Goal: Information Seeking & Learning: Understand process/instructions

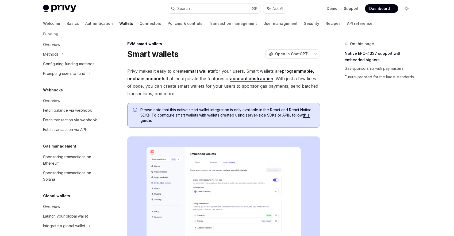
scroll to position [230, 0]
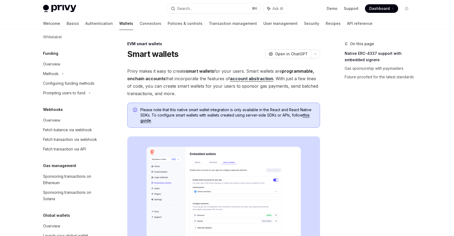
click at [255, 55] on div "Smart wallets OpenAI Open in ChatGPT" at bounding box center [223, 54] width 193 height 10
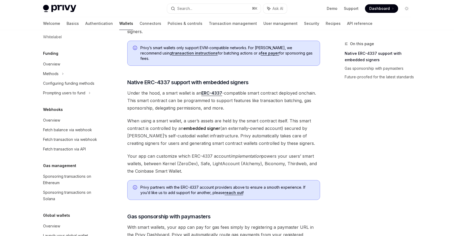
scroll to position [266, 0]
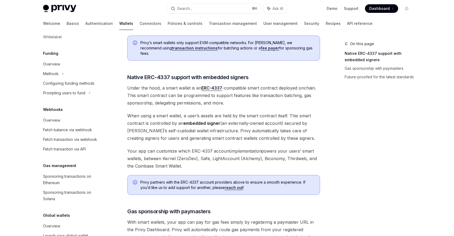
click at [258, 84] on span "Under the hood, a smart wallet is an ERC-4337 -compatible smart contract deploy…" at bounding box center [223, 95] width 193 height 22
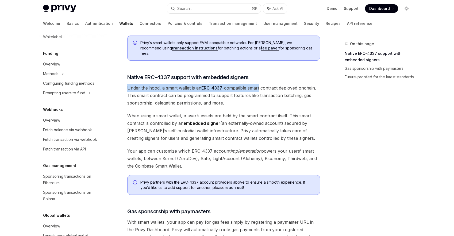
click at [258, 78] on div "Privy makes it easy to create smart wallets for your users. Smart wallets are p…" at bounding box center [223, 52] width 193 height 500
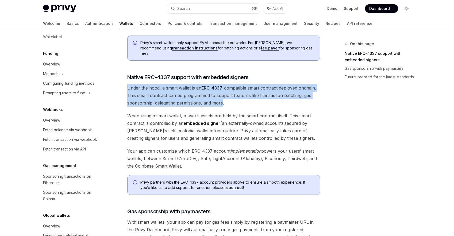
drag, startPoint x: 258, startPoint y: 78, endPoint x: 218, endPoint y: 96, distance: 44.0
click at [218, 96] on div "Privy makes it easy to create smart wallets for your users. Smart wallets are p…" at bounding box center [223, 52] width 193 height 500
click at [218, 96] on span "Under the hood, a smart wallet is an ERC-4337 -compatible smart contract deploy…" at bounding box center [223, 95] width 193 height 22
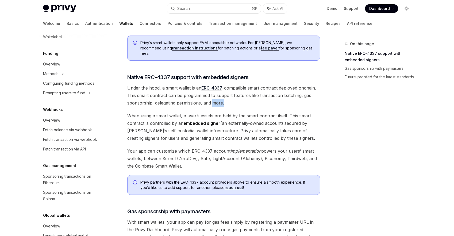
drag, startPoint x: 218, startPoint y: 96, endPoint x: 222, endPoint y: 96, distance: 3.5
click at [222, 96] on span "Under the hood, a smart wallet is an ERC-4337 -compatible smart contract deploy…" at bounding box center [223, 95] width 193 height 22
drag, startPoint x: 222, startPoint y: 96, endPoint x: 182, endPoint y: 96, distance: 39.8
click at [182, 96] on span "Under the hood, a smart wallet is an ERC-4337 -compatible smart contract deploy…" at bounding box center [223, 95] width 193 height 22
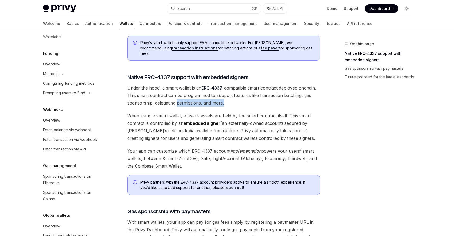
click at [182, 96] on span "Under the hood, a smart wallet is an ERC-4337 -compatible smart contract deploy…" at bounding box center [223, 95] width 193 height 22
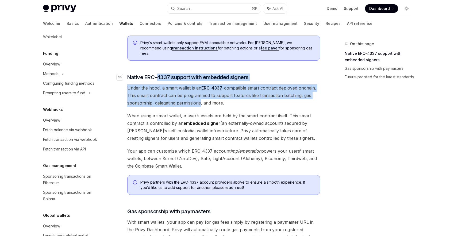
drag, startPoint x: 182, startPoint y: 96, endPoint x: 157, endPoint y: 74, distance: 32.7
click at [157, 74] on div "Privy makes it easy to create smart wallets for your users. Smart wallets are p…" at bounding box center [223, 52] width 193 height 500
click at [157, 76] on div "Privy makes it easy to create smart wallets for your users. Smart wallets are p…" at bounding box center [223, 52] width 193 height 500
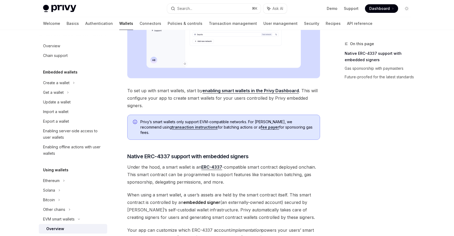
scroll to position [108, 0]
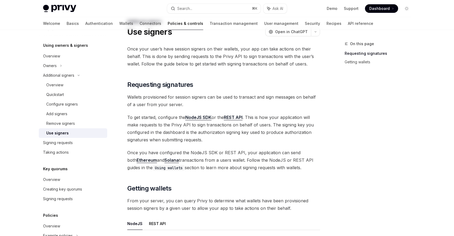
scroll to position [90, 0]
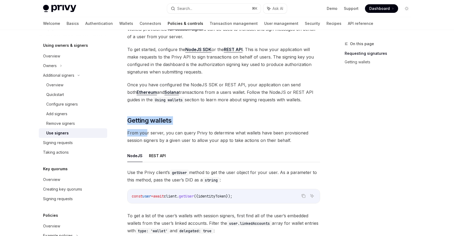
drag, startPoint x: 143, startPoint y: 111, endPoint x: 146, endPoint y: 132, distance: 20.7
click at [146, 132] on div "Once your user’s have session signers on their wallets, your app can take actio…" at bounding box center [223, 150] width 193 height 346
click at [146, 132] on span "From your server, you can query Privy to determine what wallets have been provi…" at bounding box center [223, 136] width 193 height 15
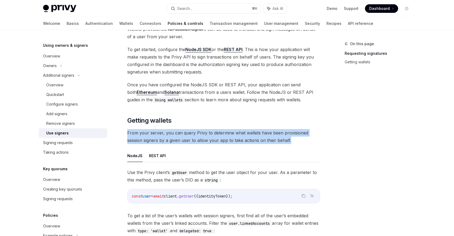
click at [146, 133] on span "From your server, you can query Privy to determine what wallets have been provi…" at bounding box center [223, 136] width 193 height 15
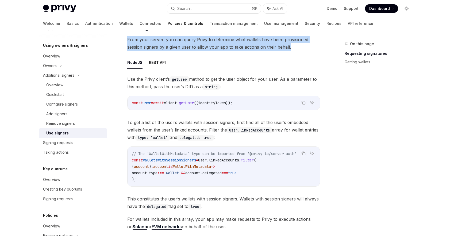
scroll to position [215, 0]
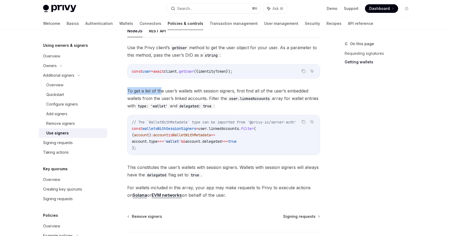
drag, startPoint x: 162, startPoint y: 85, endPoint x: 162, endPoint y: 93, distance: 8.0
click at [162, 93] on div "Use the Privy client’s getUser method to get the user object for your user. As …" at bounding box center [223, 121] width 193 height 155
click at [161, 92] on span "To get a list of the user’s wallets with session signers, first find all of the…" at bounding box center [223, 98] width 193 height 22
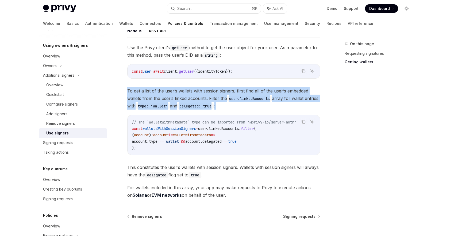
click at [161, 92] on span "To get a list of the user’s wallets with session signers, first find all of the…" at bounding box center [223, 98] width 193 height 22
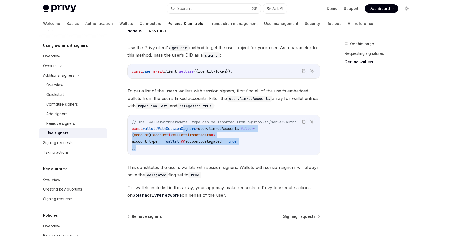
drag, startPoint x: 186, startPoint y: 151, endPoint x: 185, endPoint y: 128, distance: 22.7
click at [186, 128] on code "// The `WalletWithMetadata` type can be imported from '@privy-io/server-auth' c…" at bounding box center [224, 135] width 184 height 32
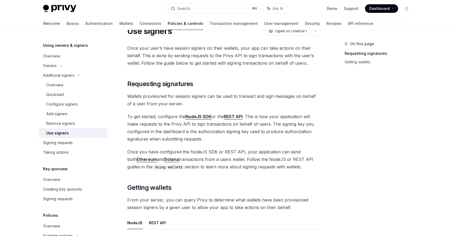
scroll to position [0, 0]
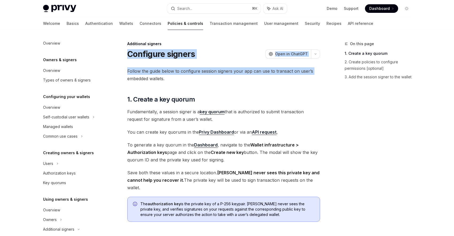
drag, startPoint x: 18, startPoint y: 47, endPoint x: 19, endPoint y: 83, distance: 36.3
click at [19, 83] on div "Privy Docs home page Search... ⌘ K Ask AI Demo Support Dashboard Dashboard Sear…" at bounding box center [227, 198] width 454 height 397
click at [176, 69] on span "Follow the guide below to configure session signers your app can use to transac…" at bounding box center [223, 74] width 193 height 15
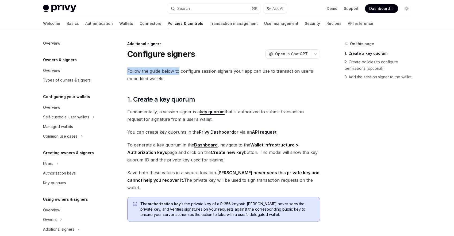
drag, startPoint x: 176, startPoint y: 69, endPoint x: 177, endPoint y: 62, distance: 7.0
click at [177, 62] on div "Additional signers Configure signers OpenAI Open in ChatGPT OpenAI Open in Chat…" at bounding box center [173, 219] width 295 height 357
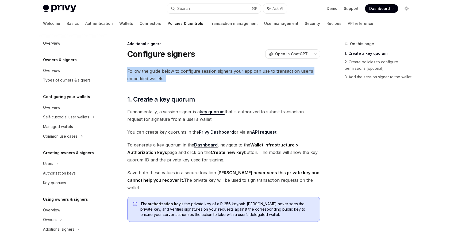
drag, startPoint x: 177, startPoint y: 62, endPoint x: 168, endPoint y: 75, distance: 15.3
click at [168, 75] on div "Additional signers Configure signers OpenAI Open in ChatGPT OpenAI Open in Chat…" at bounding box center [173, 219] width 295 height 357
click at [168, 75] on span "Follow the guide below to configure session signers your app can use to transac…" at bounding box center [223, 74] width 193 height 15
drag, startPoint x: 168, startPoint y: 75, endPoint x: 165, endPoint y: 80, distance: 6.1
click at [165, 80] on span "Follow the guide below to configure session signers your app can use to transac…" at bounding box center [223, 74] width 193 height 15
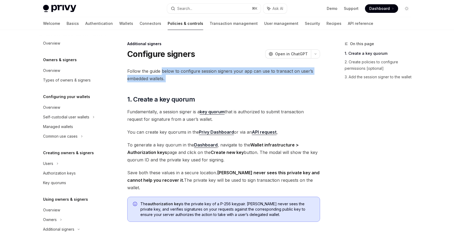
click at [165, 80] on span "Follow the guide below to configure session signers your app can use to transac…" at bounding box center [223, 74] width 193 height 15
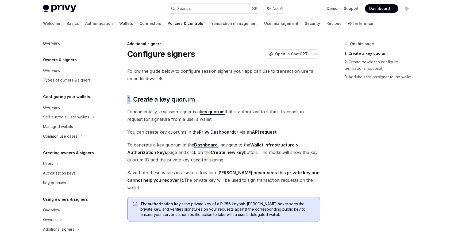
drag, startPoint x: 165, startPoint y: 80, endPoint x: 161, endPoint y: 87, distance: 7.5
click at [161, 87] on div "Follow the guide below to configure session signers your app can use to transac…" at bounding box center [223, 192] width 193 height 251
drag, startPoint x: 161, startPoint y: 87, endPoint x: 182, endPoint y: 95, distance: 21.9
click at [185, 96] on div "Follow the guide below to configure session signers your app can use to transac…" at bounding box center [223, 192] width 193 height 251
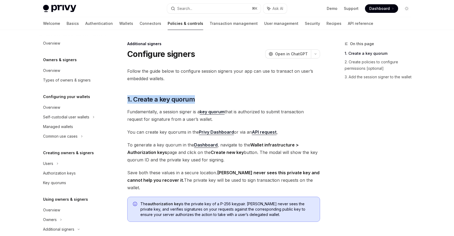
click at [182, 95] on div "Follow the guide below to configure session signers your app can use to transac…" at bounding box center [223, 192] width 193 height 251
drag, startPoint x: 182, startPoint y: 95, endPoint x: 147, endPoint y: 97, distance: 34.5
click at [147, 97] on div "Follow the guide below to configure session signers your app can use to transac…" at bounding box center [223, 192] width 193 height 251
click at [147, 97] on span "1. Create a key quorum" at bounding box center [161, 99] width 68 height 9
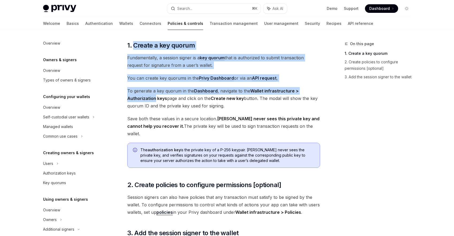
scroll to position [54, 0]
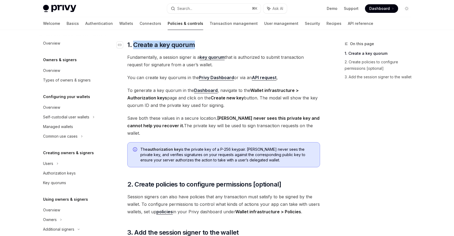
drag, startPoint x: 147, startPoint y: 97, endPoint x: 186, endPoint y: 48, distance: 62.7
click at [187, 49] on span "1. Create a key quorum" at bounding box center [161, 45] width 68 height 9
click at [186, 48] on span "1. Create a key quorum" at bounding box center [161, 45] width 68 height 9
drag, startPoint x: 186, startPoint y: 48, endPoint x: 149, endPoint y: 47, distance: 37.9
click at [148, 48] on span "1. Create a key quorum" at bounding box center [161, 45] width 68 height 9
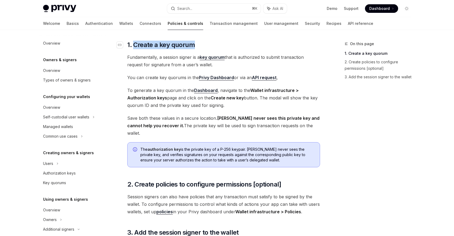
click at [149, 47] on span "1. Create a key quorum" at bounding box center [161, 45] width 68 height 9
click at [120, 45] on icon "Navigate to header" at bounding box center [120, 44] width 4 height 3
click at [191, 86] on div "Follow the guide below to configure session signers your app can use to transac…" at bounding box center [223, 138] width 193 height 251
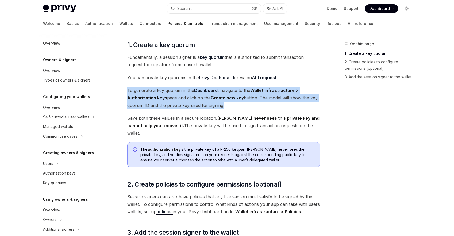
drag, startPoint x: 191, startPoint y: 86, endPoint x: 217, endPoint y: 104, distance: 30.8
click at [219, 105] on div "Follow the guide below to configure session signers your app can use to transac…" at bounding box center [223, 138] width 193 height 251
click at [255, 9] on span "⌘ K" at bounding box center [255, 8] width 6 height 4
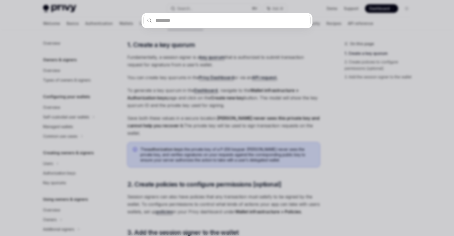
click at [256, 46] on div at bounding box center [227, 118] width 454 height 236
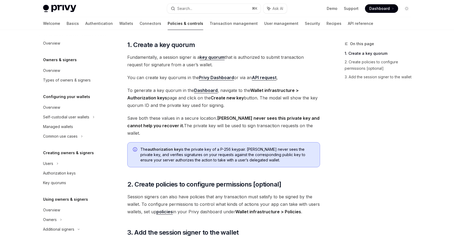
drag, startPoint x: 226, startPoint y: 88, endPoint x: 226, endPoint y: 102, distance: 14.7
click at [226, 102] on span "To generate a key quorum in the Dashboard , navigate to the Wallet infrastructu…" at bounding box center [223, 98] width 193 height 22
click at [225, 102] on span "To generate a key quorum in the Dashboard , navigate to the Wallet infrastructu…" at bounding box center [223, 98] width 193 height 22
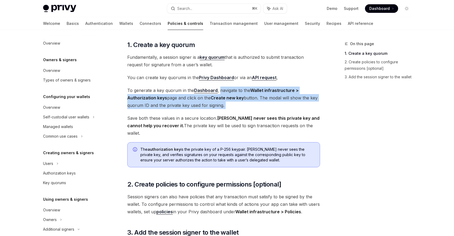
drag, startPoint x: 225, startPoint y: 102, endPoint x: 225, endPoint y: 93, distance: 9.4
click at [225, 93] on span "To generate a key quorum in the Dashboard , navigate to the Wallet infrastructu…" at bounding box center [223, 98] width 193 height 22
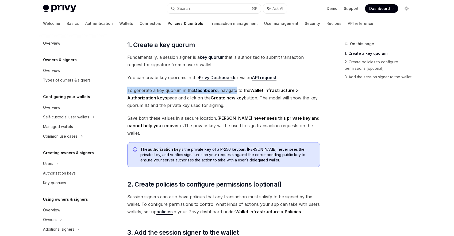
drag, startPoint x: 225, startPoint y: 93, endPoint x: 225, endPoint y: 86, distance: 7.0
click at [225, 85] on div "Follow the guide below to configure session signers your app can use to transac…" at bounding box center [223, 138] width 193 height 251
click at [225, 86] on div "Follow the guide below to configure session signers your app can use to transac…" at bounding box center [223, 138] width 193 height 251
drag, startPoint x: 225, startPoint y: 86, endPoint x: 176, endPoint y: 89, distance: 49.0
click at [174, 89] on div "Follow the guide below to configure session signers your app can use to transac…" at bounding box center [223, 138] width 193 height 251
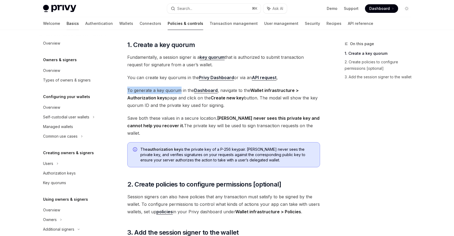
click at [67, 21] on link "Basics" at bounding box center [73, 23] width 12 height 13
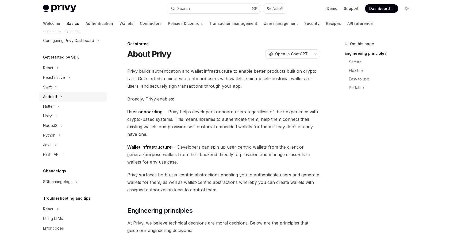
scroll to position [48, 0]
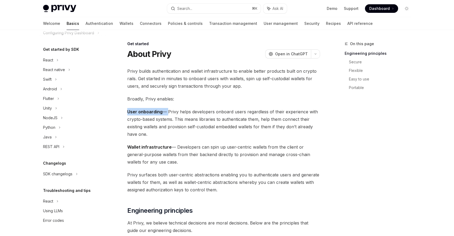
drag, startPoint x: 117, startPoint y: 113, endPoint x: 162, endPoint y: 111, distance: 45.2
click at [169, 111] on span "User onboarding — Privy helps developers onboard users regardless of their expe…" at bounding box center [223, 123] width 193 height 30
drag, startPoint x: 169, startPoint y: 111, endPoint x: 165, endPoint y: 111, distance: 3.5
click at [165, 111] on span "User onboarding — Privy helps developers onboard users regardless of their expe…" at bounding box center [223, 123] width 193 height 30
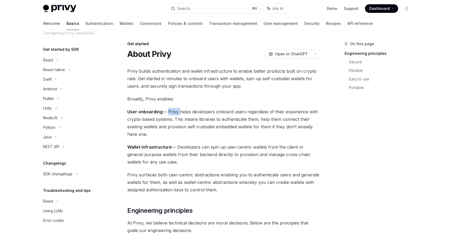
click at [165, 111] on span "User onboarding — Privy helps developers onboard users regardless of their expe…" at bounding box center [223, 123] width 193 height 30
click at [163, 111] on span "User onboarding — Privy helps developers onboard users regardless of their expe…" at bounding box center [223, 123] width 193 height 30
click at [160, 111] on strong "User onboarding" at bounding box center [144, 111] width 35 height 5
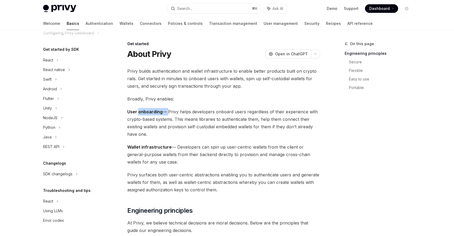
drag, startPoint x: 160, startPoint y: 111, endPoint x: 164, endPoint y: 110, distance: 3.6
click at [164, 110] on span "User onboarding — Privy helps developers onboard users regardless of their expe…" at bounding box center [223, 123] width 193 height 30
drag, startPoint x: 164, startPoint y: 110, endPoint x: 167, endPoint y: 110, distance: 3.2
click at [167, 110] on span "User onboarding — Privy helps developers onboard users regardless of their expe…" at bounding box center [223, 123] width 193 height 30
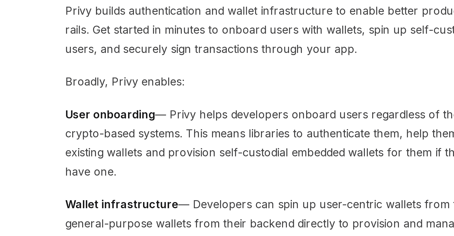
click at [166, 111] on span "User onboarding — Privy helps developers onboard users regardless of their expe…" at bounding box center [223, 123] width 193 height 30
click at [163, 111] on span "User onboarding — Privy helps developers onboard users regardless of their expe…" at bounding box center [223, 123] width 193 height 30
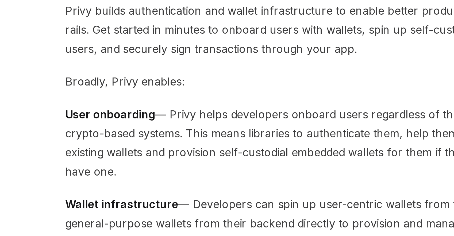
click at [162, 111] on span "User onboarding — Privy helps developers onboard users regardless of their expe…" at bounding box center [223, 123] width 193 height 30
click at [163, 111] on span "User onboarding — Privy helps developers onboard users regardless of their expe…" at bounding box center [223, 123] width 193 height 30
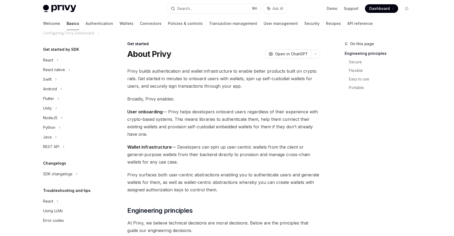
click at [175, 102] on span "Broadly, Privy enables:" at bounding box center [223, 98] width 193 height 7
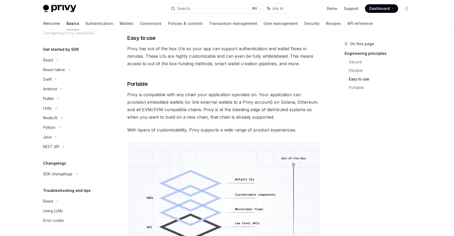
scroll to position [346, 0]
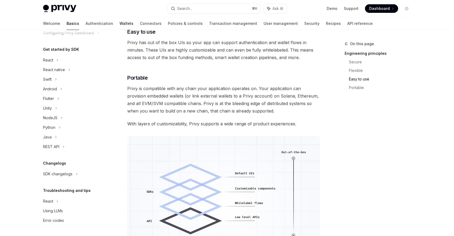
click at [119, 23] on link "Wallets" at bounding box center [126, 23] width 14 height 13
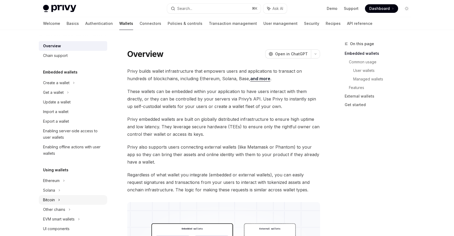
click at [68, 200] on div "Bitcoin" at bounding box center [73, 200] width 68 height 10
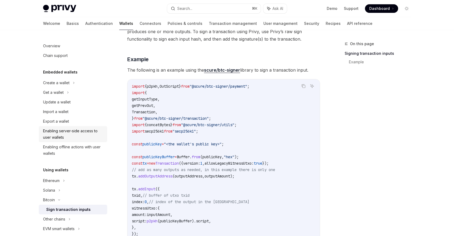
click at [74, 136] on div "Enabling server-side access to user wallets" at bounding box center [73, 134] width 61 height 13
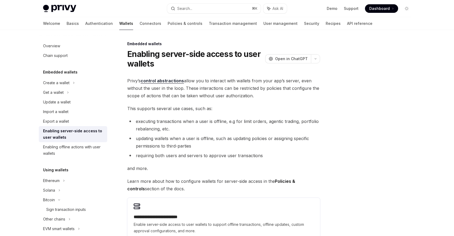
click at [126, 80] on div "**********" at bounding box center [173, 180] width 295 height 278
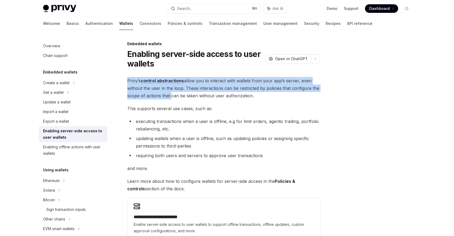
drag, startPoint x: 126, startPoint y: 80, endPoint x: 173, endPoint y: 100, distance: 50.9
click at [173, 100] on div "**********" at bounding box center [173, 180] width 295 height 278
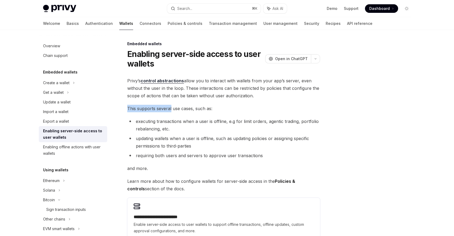
click at [164, 107] on div "**********" at bounding box center [223, 158] width 193 height 162
click at [164, 107] on span "This supports several use cases, such as:" at bounding box center [223, 108] width 193 height 7
drag, startPoint x: 164, startPoint y: 107, endPoint x: 163, endPoint y: 103, distance: 4.0
click at [163, 103] on div "**********" at bounding box center [223, 158] width 193 height 162
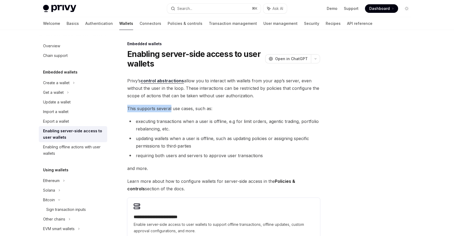
drag, startPoint x: 163, startPoint y: 103, endPoint x: 162, endPoint y: 107, distance: 4.7
click at [162, 107] on div "**********" at bounding box center [223, 158] width 193 height 162
click at [162, 107] on span "This supports several use cases, such as:" at bounding box center [223, 108] width 193 height 7
click at [67, 24] on link "Basics" at bounding box center [73, 23] width 12 height 13
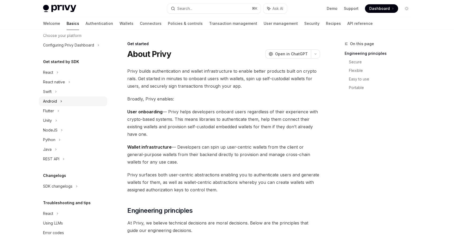
scroll to position [48, 0]
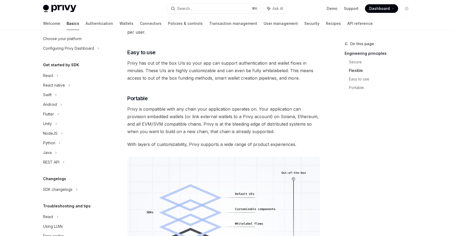
scroll to position [38, 0]
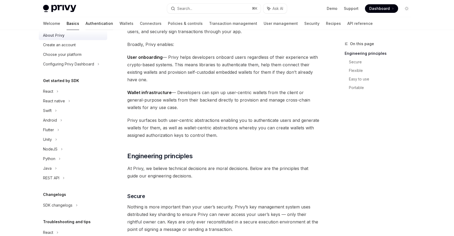
scroll to position [15, 0]
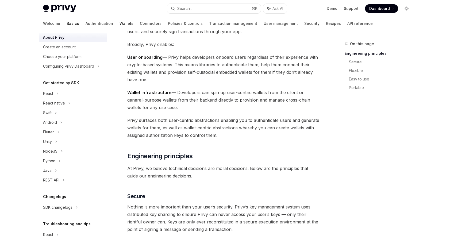
click at [119, 24] on link "Wallets" at bounding box center [126, 23] width 14 height 13
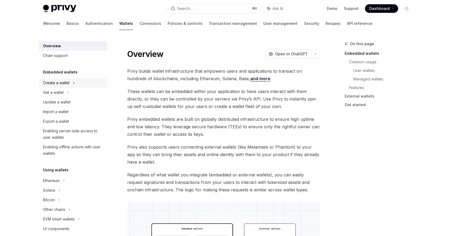
click at [83, 81] on div "Create a wallet" at bounding box center [73, 83] width 68 height 10
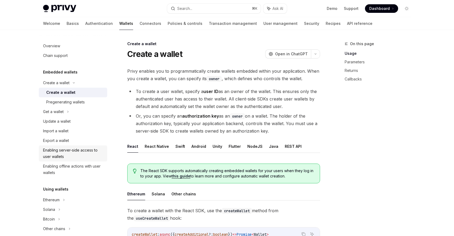
click at [91, 156] on div "Enabling server-side access to user wallets" at bounding box center [73, 153] width 61 height 13
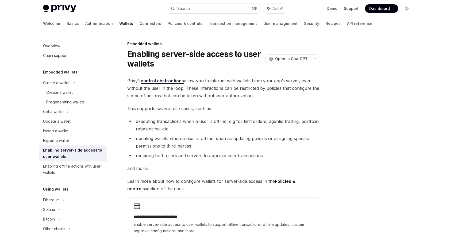
click at [156, 133] on ul "executing transactions when a user is offline, e.g for limit orders, agentic tr…" at bounding box center [223, 139] width 193 height 42
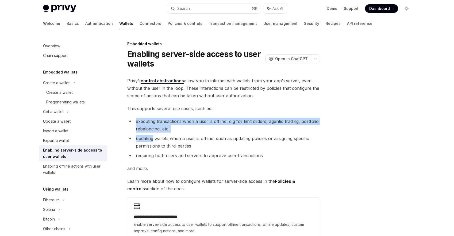
drag, startPoint x: 156, startPoint y: 133, endPoint x: 156, endPoint y: 116, distance: 17.1
click at [156, 116] on div "**********" at bounding box center [223, 158] width 193 height 162
click at [155, 116] on div "**********" at bounding box center [223, 158] width 193 height 162
drag, startPoint x: 155, startPoint y: 116, endPoint x: 165, endPoint y: 126, distance: 13.4
click at [166, 126] on div "**********" at bounding box center [223, 158] width 193 height 162
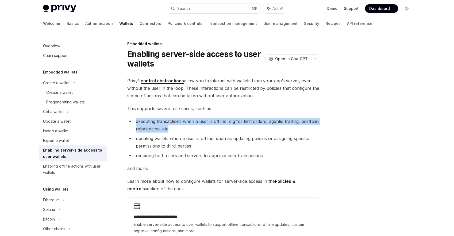
click at [165, 126] on li "executing transactions when a user is offline, e.g for limit orders, agentic tr…" at bounding box center [223, 125] width 193 height 15
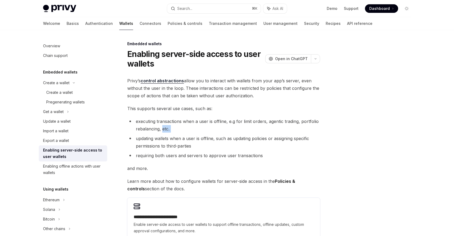
drag, startPoint x: 165, startPoint y: 126, endPoint x: 170, endPoint y: 126, distance: 5.6
click at [170, 126] on li "executing transactions when a user is offline, e.g for limit orders, agentic tr…" at bounding box center [223, 125] width 193 height 15
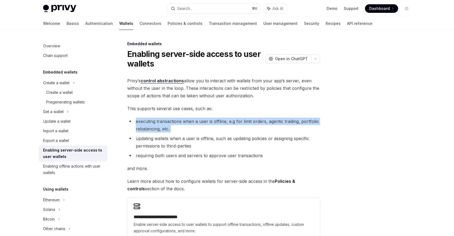
drag, startPoint x: 170, startPoint y: 126, endPoint x: 151, endPoint y: 122, distance: 20.0
click at [151, 122] on li "executing transactions when a user is offline, e.g for limit orders, agentic tr…" at bounding box center [223, 125] width 193 height 15
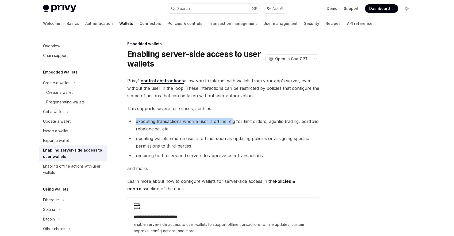
drag, startPoint x: 151, startPoint y: 122, endPoint x: 231, endPoint y: 121, distance: 79.9
click at [231, 121] on li "executing transactions when a user is offline, e.g for limit orders, agentic tr…" at bounding box center [223, 125] width 193 height 15
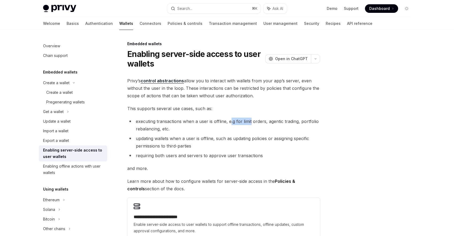
drag, startPoint x: 231, startPoint y: 121, endPoint x: 249, endPoint y: 122, distance: 18.2
click at [248, 122] on li "executing transactions when a user is offline, e.g for limit orders, agentic tr…" at bounding box center [223, 125] width 193 height 15
click at [249, 122] on li "executing transactions when a user is offline, e.g for limit orders, agentic tr…" at bounding box center [223, 125] width 193 height 15
drag, startPoint x: 249, startPoint y: 122, endPoint x: 240, endPoint y: 121, distance: 8.6
click at [240, 121] on li "executing transactions when a user is offline, e.g for limit orders, agentic tr…" at bounding box center [223, 125] width 193 height 15
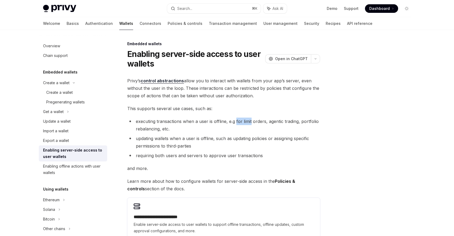
click at [240, 121] on li "executing transactions when a user is offline, e.g for limit orders, agentic tr…" at bounding box center [223, 125] width 193 height 15
drag, startPoint x: 240, startPoint y: 121, endPoint x: 252, endPoint y: 121, distance: 11.8
click at [252, 121] on li "executing transactions when a user is offline, e.g for limit orders, agentic tr…" at bounding box center [223, 125] width 193 height 15
drag, startPoint x: 252, startPoint y: 121, endPoint x: 228, endPoint y: 121, distance: 23.8
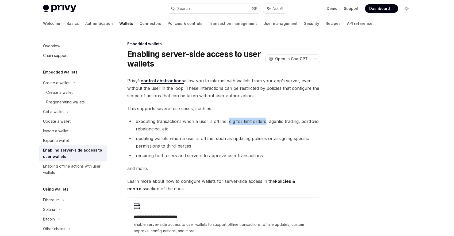
click at [229, 121] on li "executing transactions when a user is offline, e.g for limit orders, agentic tr…" at bounding box center [223, 125] width 193 height 15
click at [278, 124] on li "executing transactions when a user is offline, e.g for limit orders, agentic tr…" at bounding box center [223, 125] width 193 height 15
drag, startPoint x: 278, startPoint y: 124, endPoint x: 296, endPoint y: 122, distance: 17.7
click at [295, 122] on li "executing transactions when a user is offline, e.g for limit orders, agentic tr…" at bounding box center [223, 125] width 193 height 15
click at [302, 122] on li "executing transactions when a user is offline, e.g for limit orders, agentic tr…" at bounding box center [223, 125] width 193 height 15
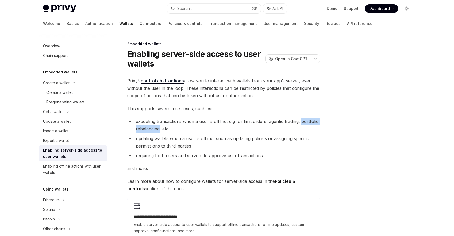
drag, startPoint x: 302, startPoint y: 122, endPoint x: 153, endPoint y: 127, distance: 149.7
click at [153, 127] on li "executing transactions when a user is offline, e.g for limit orders, agentic tr…" at bounding box center [223, 125] width 193 height 15
click at [161, 127] on li "executing transactions when a user is offline, e.g for limit orders, agentic tr…" at bounding box center [223, 125] width 193 height 15
click at [162, 127] on li "executing transactions when a user is offline, e.g for limit orders, agentic tr…" at bounding box center [223, 125] width 193 height 15
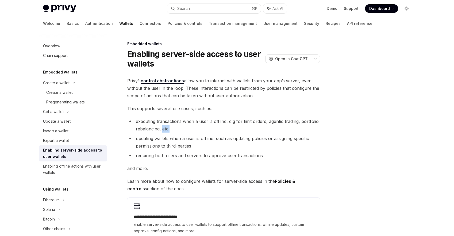
drag, startPoint x: 162, startPoint y: 127, endPoint x: 167, endPoint y: 127, distance: 5.9
click at [167, 127] on li "executing transactions when a user is offline, e.g for limit orders, agentic tr…" at bounding box center [223, 125] width 193 height 15
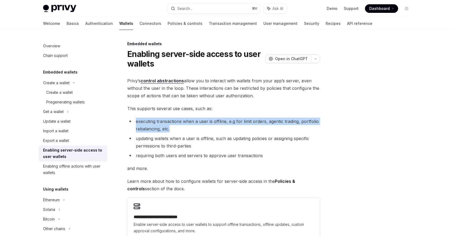
drag, startPoint x: 167, startPoint y: 127, endPoint x: 141, endPoint y: 122, distance: 26.8
click at [141, 122] on li "executing transactions when a user is offline, e.g for limit orders, agentic tr…" at bounding box center [223, 125] width 193 height 15
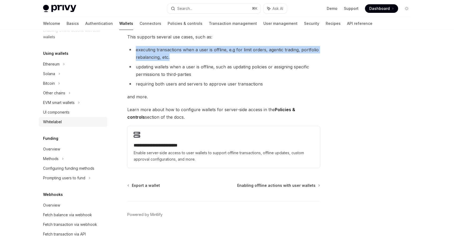
scroll to position [121, 0]
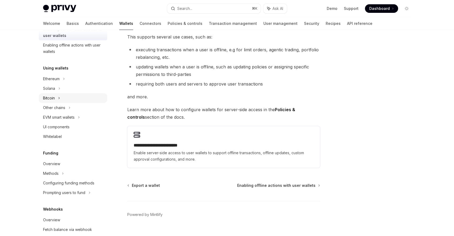
click at [67, 96] on div "Bitcoin" at bounding box center [73, 98] width 68 height 10
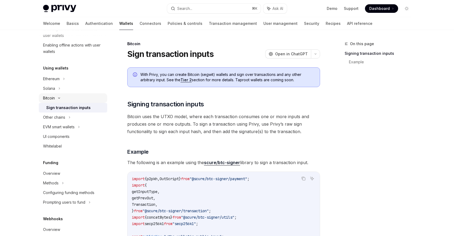
click at [65, 97] on div "Bitcoin" at bounding box center [73, 98] width 68 height 10
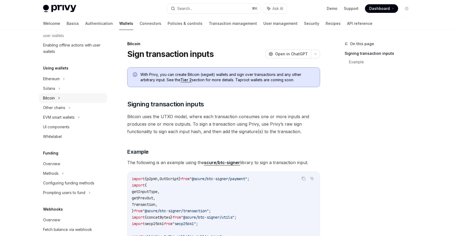
click at [61, 97] on div "Bitcoin" at bounding box center [73, 98] width 68 height 10
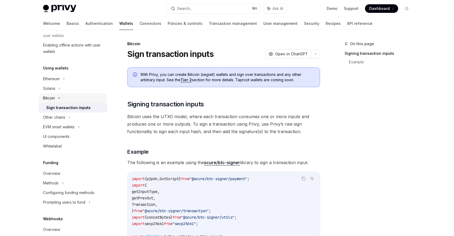
click at [61, 99] on icon at bounding box center [59, 98] width 6 height 2
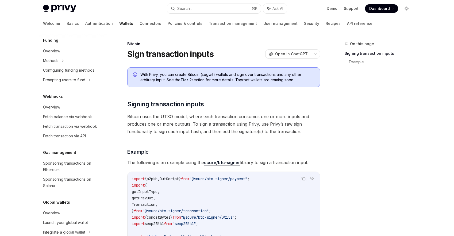
scroll to position [243, 0]
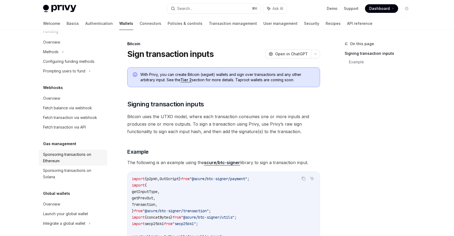
click at [69, 162] on div "Sponsoring transactions on Ethereum" at bounding box center [73, 157] width 61 height 13
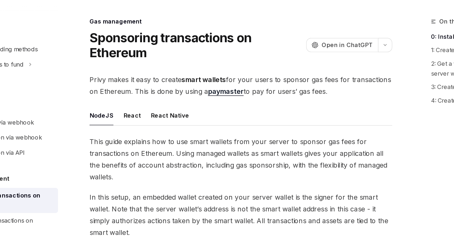
click at [210, 87] on link "paymaster" at bounding box center [213, 88] width 23 height 6
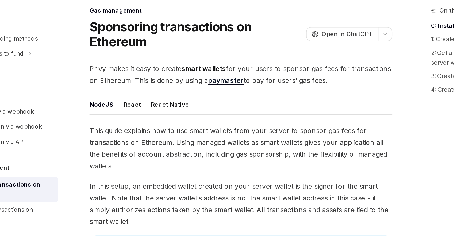
click at [135, 77] on span "Privy makes it easy to create smart wallets for your users to sponsor gas fees …" at bounding box center [223, 84] width 193 height 15
drag, startPoint x: 135, startPoint y: 70, endPoint x: 135, endPoint y: 83, distance: 12.8
click at [135, 83] on span "Privy makes it easy to create smart wallets for your users to sponsor gas fees …" at bounding box center [223, 84] width 193 height 15
drag, startPoint x: 135, startPoint y: 83, endPoint x: 133, endPoint y: 79, distance: 4.5
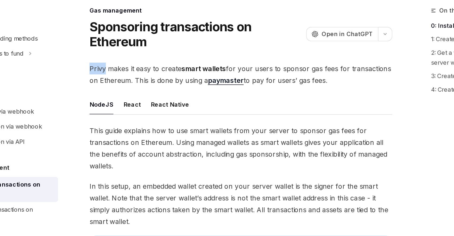
click at [133, 79] on span "Privy makes it easy to create smart wallets for your users to sponsor gas fees …" at bounding box center [223, 84] width 193 height 15
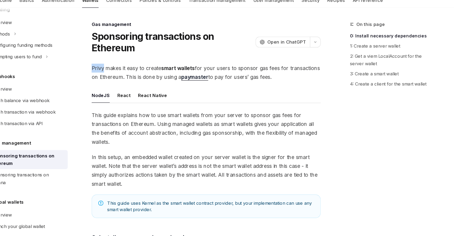
click at [133, 79] on span "Privy makes it easy to create smart wallets for your users to sponsor gas fees …" at bounding box center [223, 84] width 193 height 15
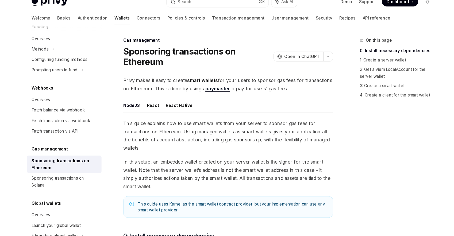
click at [173, 84] on span "Privy makes it easy to create smart wallets for your users to sponsor gas fees …" at bounding box center [223, 84] width 193 height 15
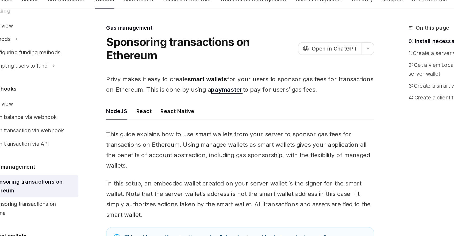
click at [215, 117] on span "This guide explains how to use smart wallets from your server to sponsor gas fe…" at bounding box center [223, 131] width 193 height 30
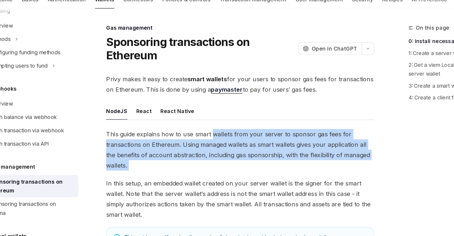
drag, startPoint x: 215, startPoint y: 117, endPoint x: 196, endPoint y: 142, distance: 30.9
click at [196, 142] on span "This guide explains how to use smart wallets from your server to sponsor gas fe…" at bounding box center [223, 131] width 193 height 30
drag, startPoint x: 196, startPoint y: 142, endPoint x: 245, endPoint y: 115, distance: 55.8
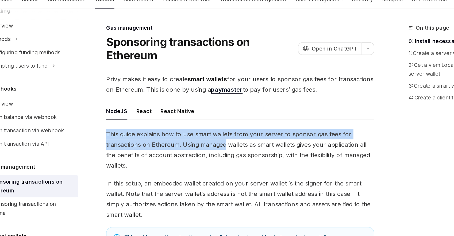
drag, startPoint x: 245, startPoint y: 115, endPoint x: 197, endPoint y: 128, distance: 49.6
click at [181, 128] on span "This guide explains how to use smart wallets from your server to sponsor gas fe…" at bounding box center [223, 131] width 193 height 30
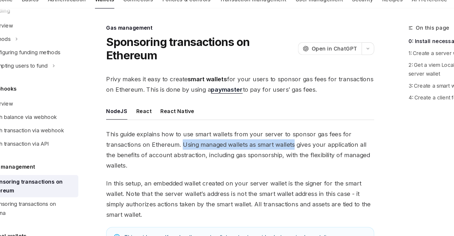
drag, startPoint x: 181, startPoint y: 128, endPoint x: 253, endPoint y: 125, distance: 71.6
click at [253, 125] on span "This guide explains how to use smart wallets from your server to sponsor gas fe…" at bounding box center [223, 131] width 193 height 30
drag, startPoint x: 253, startPoint y: 125, endPoint x: 189, endPoint y: 130, distance: 63.5
click at [189, 130] on span "This guide explains how to use smart wallets from your server to sponsor gas fe…" at bounding box center [223, 131] width 193 height 30
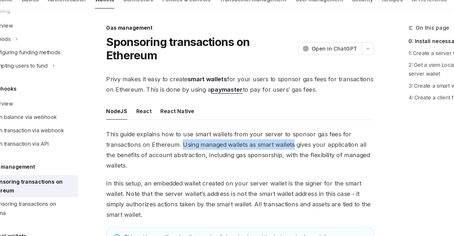
click at [189, 130] on span "This guide explains how to use smart wallets from your server to sponsor gas fe…" at bounding box center [223, 131] width 193 height 30
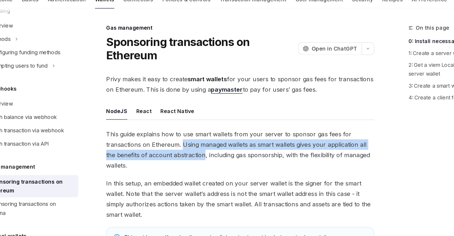
drag, startPoint x: 189, startPoint y: 130, endPoint x: 184, endPoint y: 132, distance: 5.9
click at [185, 133] on span "This guide explains how to use smart wallets from your server to sponsor gas fe…" at bounding box center [223, 131] width 193 height 30
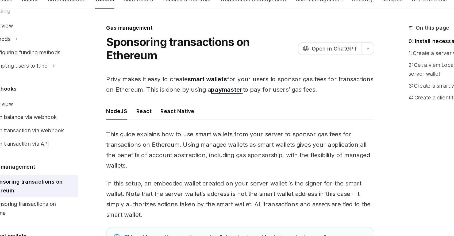
click at [205, 135] on span "This guide explains how to use smart wallets from your server to sponsor gas fe…" at bounding box center [223, 131] width 193 height 30
drag, startPoint x: 205, startPoint y: 135, endPoint x: 243, endPoint y: 135, distance: 37.7
click at [243, 135] on span "This guide explains how to use smart wallets from your server to sponsor gas fe…" at bounding box center [223, 131] width 193 height 30
click at [264, 135] on span "This guide explains how to use smart wallets from your server to sponsor gas fe…" at bounding box center [223, 131] width 193 height 30
click at [262, 135] on span "This guide explains how to use smart wallets from your server to sponsor gas fe…" at bounding box center [223, 131] width 193 height 30
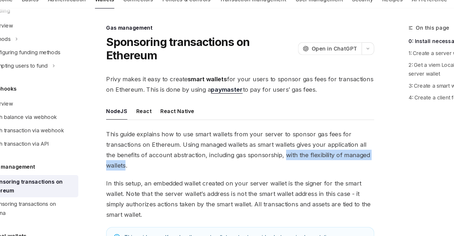
drag, startPoint x: 262, startPoint y: 135, endPoint x: 136, endPoint y: 143, distance: 126.1
click at [136, 143] on span "This guide explains how to use smart wallets from your server to sponsor gas fe…" at bounding box center [223, 131] width 193 height 30
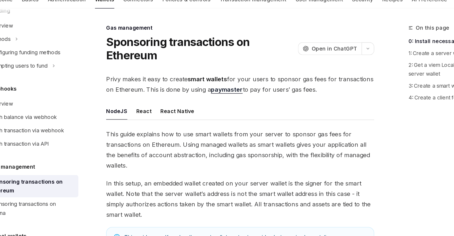
click at [162, 153] on span "In this setup, an embedded wallet created on your server wallet is the signer f…" at bounding box center [223, 167] width 193 height 30
drag, startPoint x: 162, startPoint y: 153, endPoint x: 154, endPoint y: 155, distance: 8.4
click at [154, 156] on span "In this setup, an embedded wallet created on your server wallet is the signer f…" at bounding box center [223, 167] width 193 height 30
click at [154, 155] on span "In this setup, an embedded wallet created on your server wallet is the signer f…" at bounding box center [223, 167] width 193 height 30
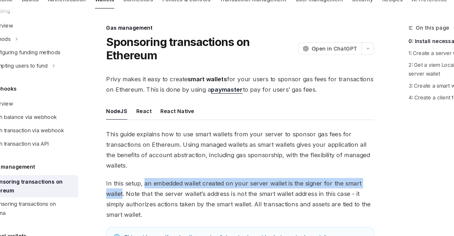
drag, startPoint x: 154, startPoint y: 155, endPoint x: 126, endPoint y: 161, distance: 28.9
click at [216, 88] on link "paymaster" at bounding box center [213, 88] width 23 height 6
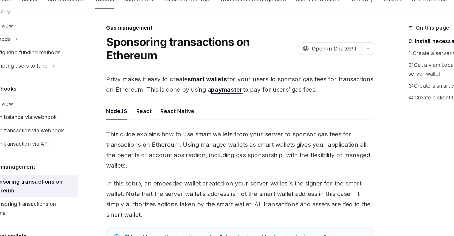
click at [173, 83] on span "Privy makes it easy to create smart wallets for your users to sponsor gas fees …" at bounding box center [223, 84] width 193 height 15
drag, startPoint x: 173, startPoint y: 83, endPoint x: 172, endPoint y: 79, distance: 4.1
click at [172, 79] on span "Privy makes it easy to create smart wallets for your users to sponsor gas fees …" at bounding box center [223, 84] width 193 height 15
click at [278, 116] on span "This guide explains how to use smart wallets from your server to sponsor gas fe…" at bounding box center [223, 131] width 193 height 30
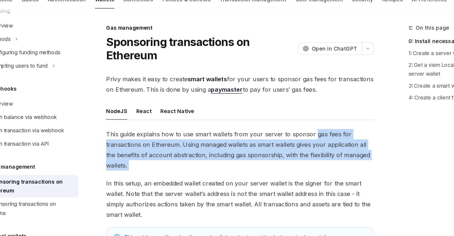
drag, startPoint x: 278, startPoint y: 116, endPoint x: 283, endPoint y: 140, distance: 23.8
click at [285, 142] on span "This guide explains how to use smart wallets from your server to sponsor gas fe…" at bounding box center [223, 131] width 193 height 30
click at [283, 140] on span "This guide explains how to use smart wallets from your server to sponsor gas fe…" at bounding box center [223, 131] width 193 height 30
drag, startPoint x: 283, startPoint y: 140, endPoint x: 283, endPoint y: 120, distance: 20.0
click at [283, 120] on span "This guide explains how to use smart wallets from your server to sponsor gas fe…" at bounding box center [223, 131] width 193 height 30
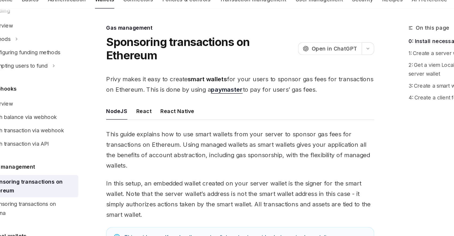
click at [265, 133] on span "This guide explains how to use smart wallets from your server to sponsor gas fe…" at bounding box center [223, 131] width 193 height 30
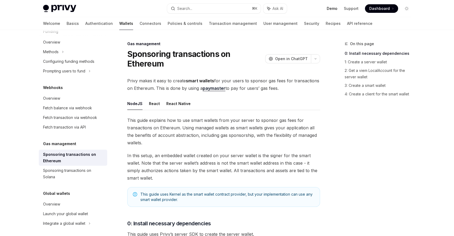
click at [330, 9] on link "Demo" at bounding box center [331, 8] width 11 height 5
click at [50, 9] on img at bounding box center [59, 8] width 33 height 7
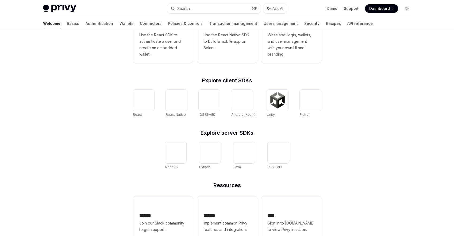
scroll to position [189, 0]
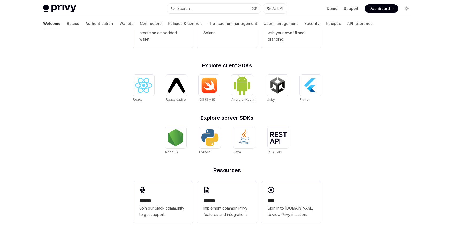
click at [69, 6] on img at bounding box center [59, 8] width 33 height 7
type textarea "*"
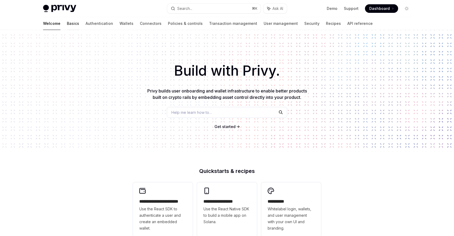
click at [67, 20] on link "Basics" at bounding box center [73, 23] width 12 height 13
type textarea "*"
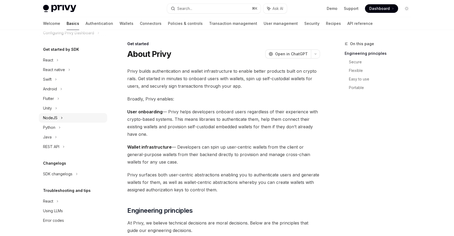
scroll to position [18, 0]
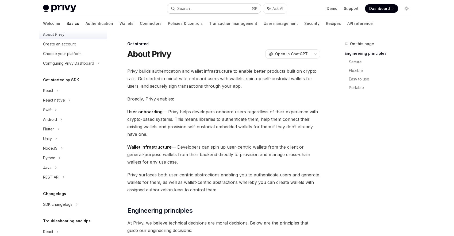
click at [218, 8] on button "Search... ⌘ K" at bounding box center [213, 9] width 93 height 10
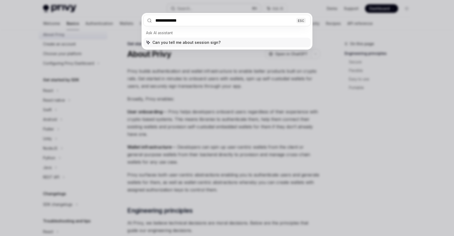
type input "**********"
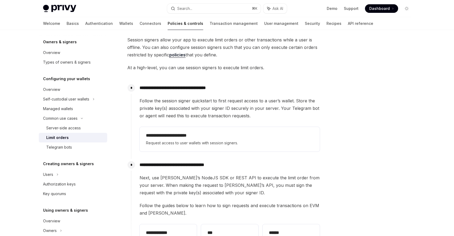
scroll to position [42, 0]
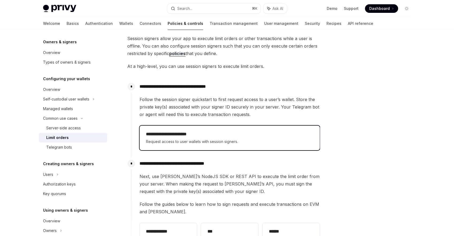
click at [182, 132] on h2 "**********" at bounding box center [229, 134] width 167 height 6
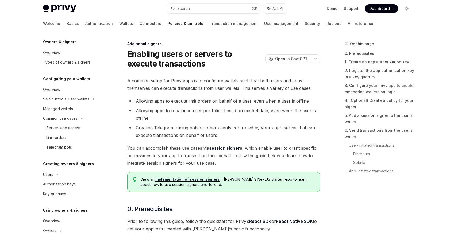
type textarea "*"
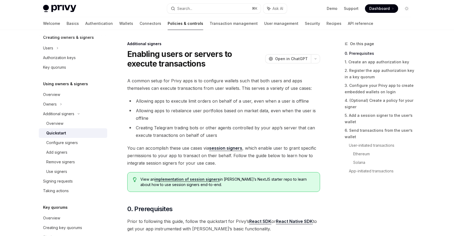
click at [252, 116] on li "Allowing apps to rebalance user portfolios based on market data, even when the …" at bounding box center [223, 114] width 193 height 15
click at [204, 119] on li "Allowing apps to rebalance user portfolios based on market data, even when the …" at bounding box center [223, 114] width 193 height 15
